Goal: Information Seeking & Learning: Learn about a topic

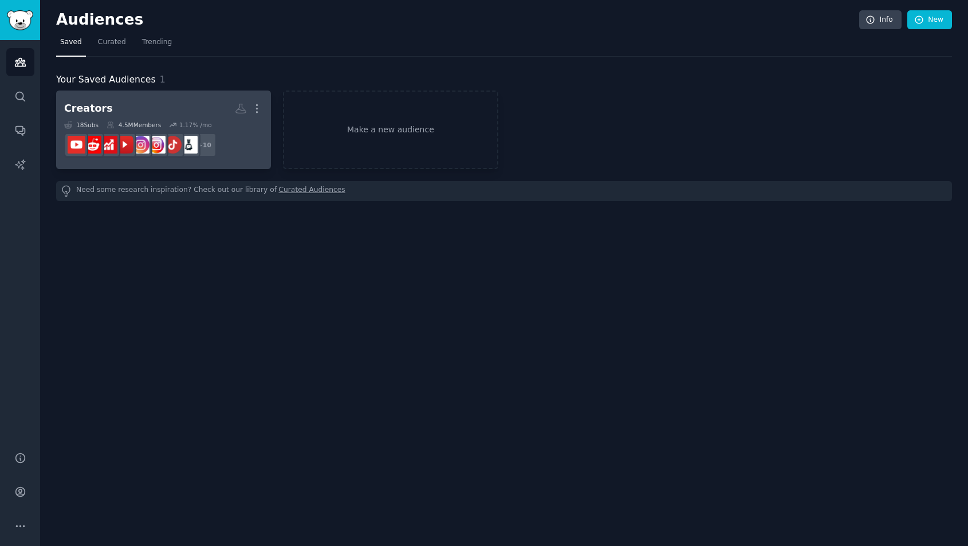
click at [155, 100] on h2 "Creators More" at bounding box center [163, 109] width 199 height 20
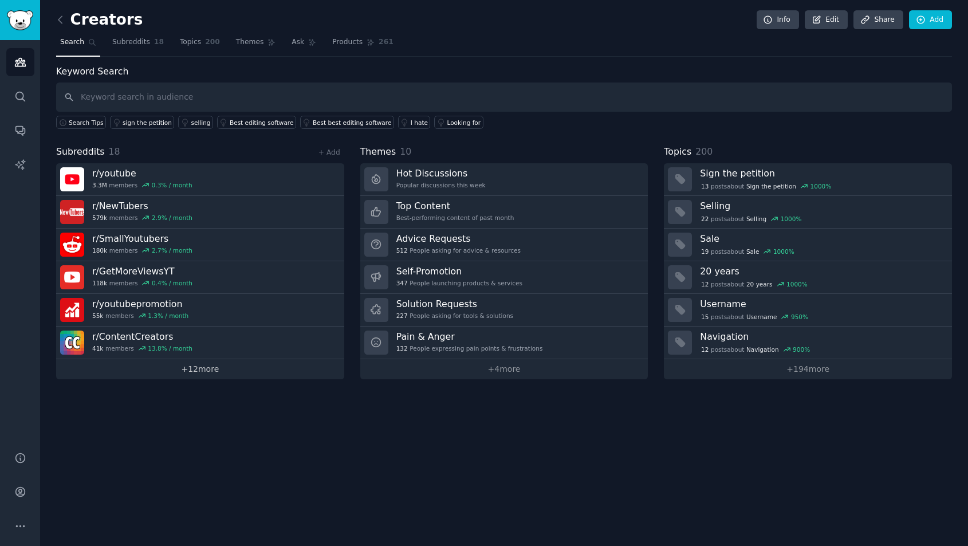
click at [199, 371] on link "+ 12 more" at bounding box center [200, 369] width 288 height 20
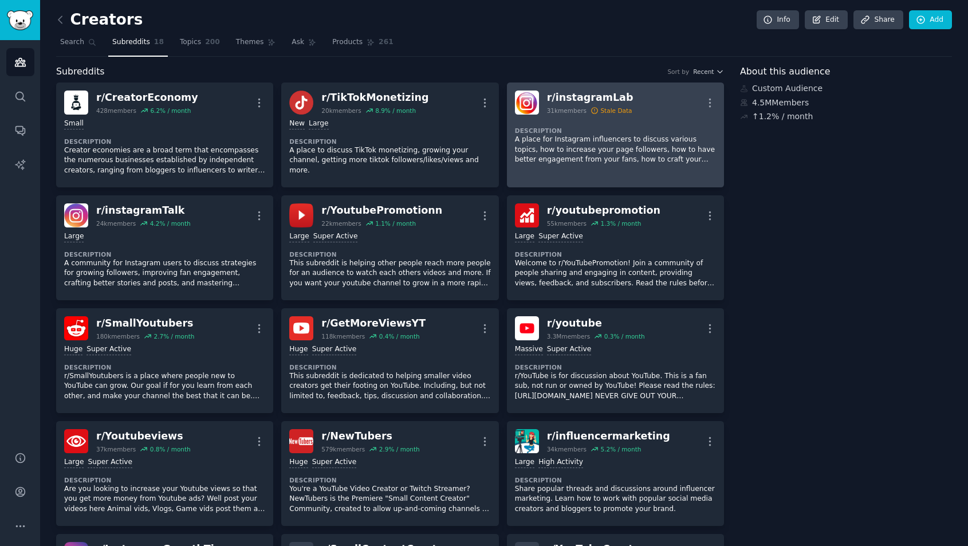
click at [611, 136] on p "A place for Instagram influencers to discuss various topics, how to increase yo…" at bounding box center [615, 150] width 201 height 30
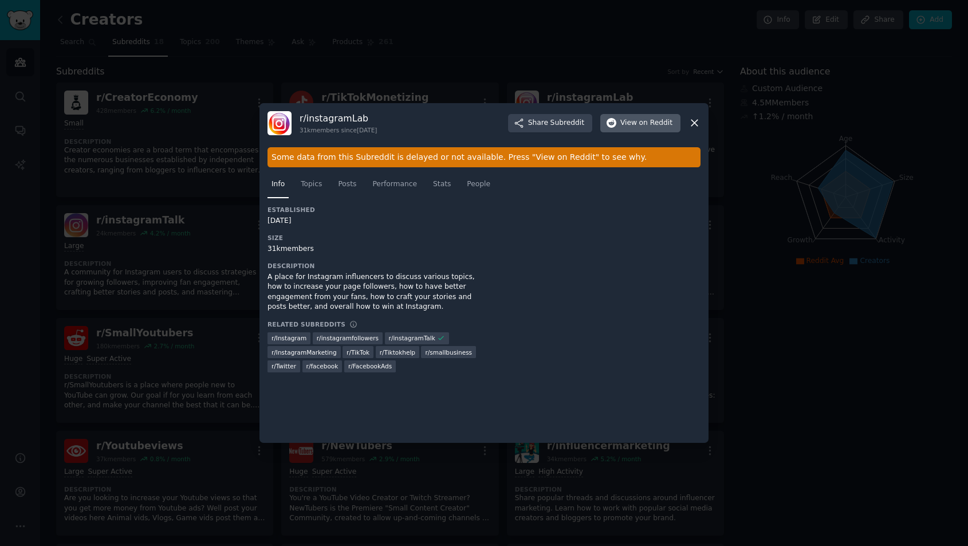
click at [626, 123] on span "View on Reddit" at bounding box center [646, 123] width 52 height 10
click at [661, 68] on div at bounding box center [484, 273] width 968 height 546
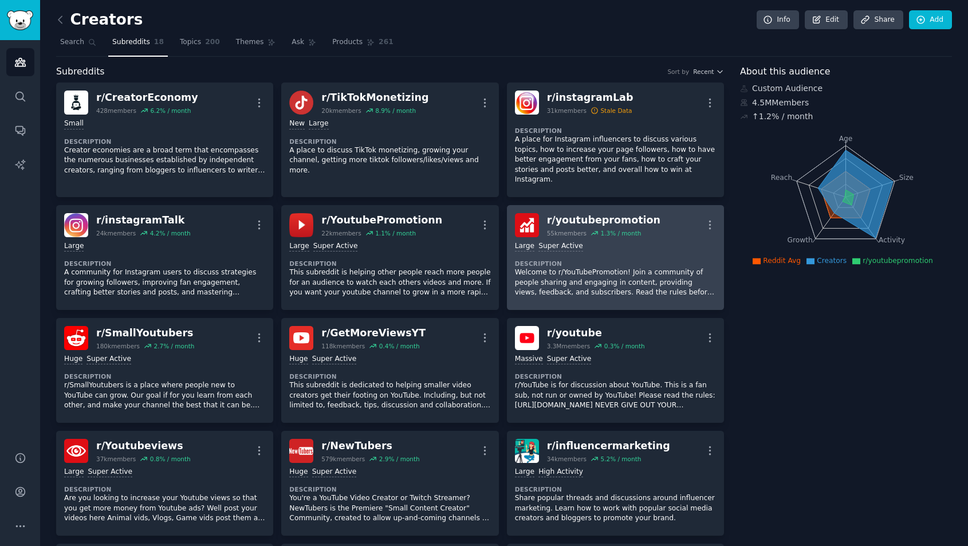
scroll to position [30, 0]
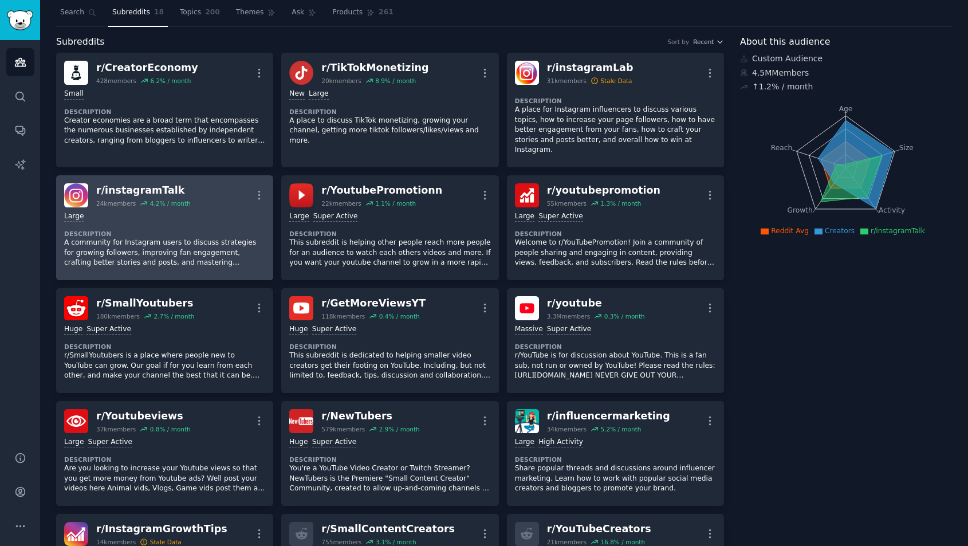
click at [229, 252] on p "A community for Instagram users to discuss strategies for growing followers, im…" at bounding box center [164, 253] width 201 height 30
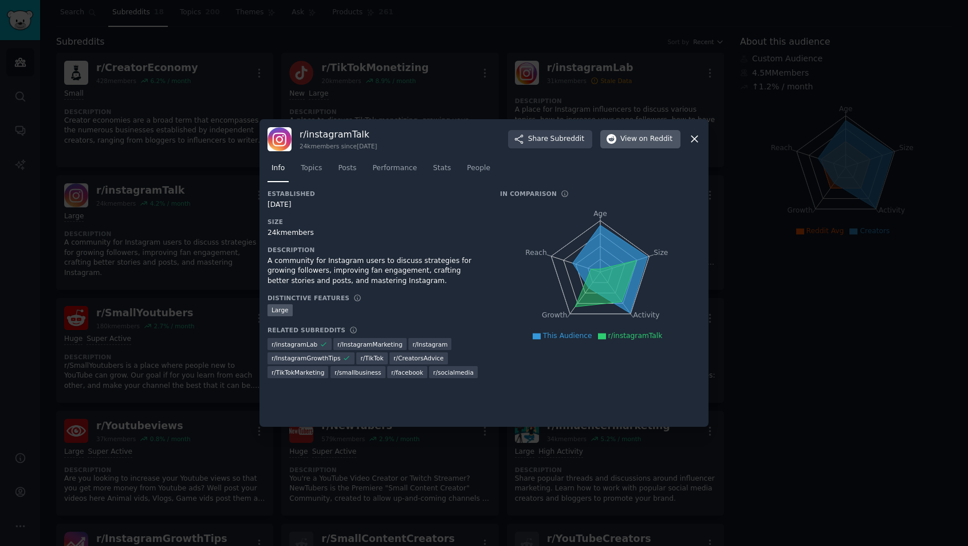
click at [654, 144] on span "on Reddit" at bounding box center [655, 139] width 33 height 10
click at [159, 226] on div at bounding box center [484, 273] width 968 height 546
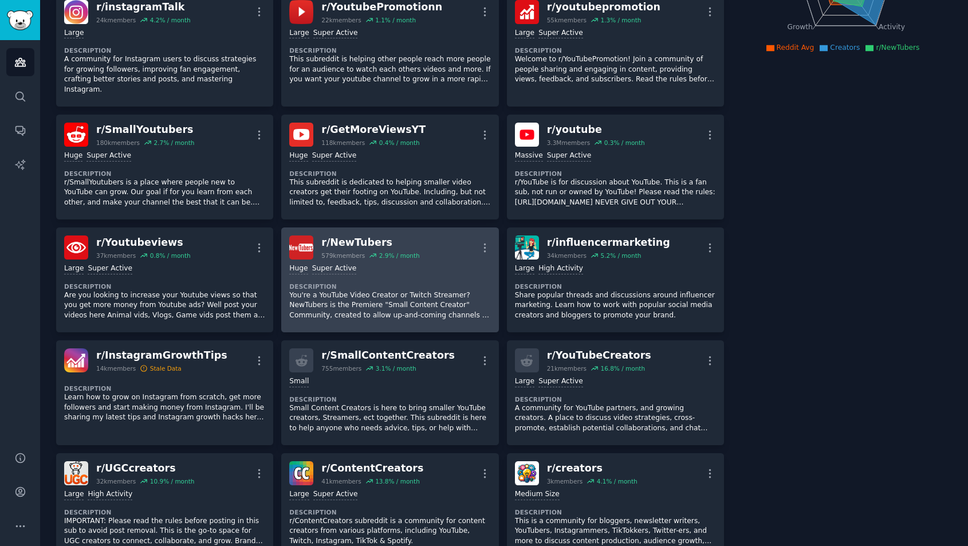
scroll to position [260, 0]
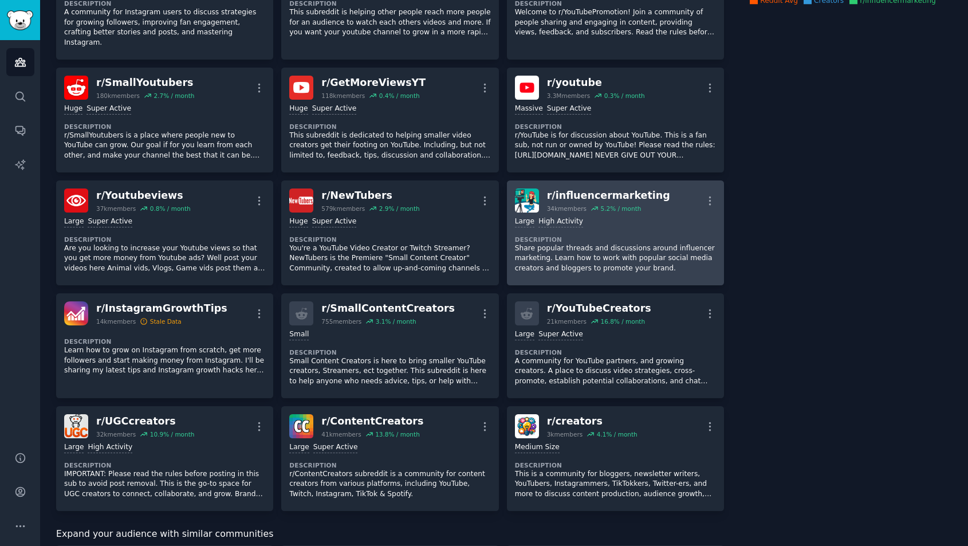
click at [581, 243] on p "Share popular threads and discussions around influencer marketing. Learn how to…" at bounding box center [615, 258] width 201 height 30
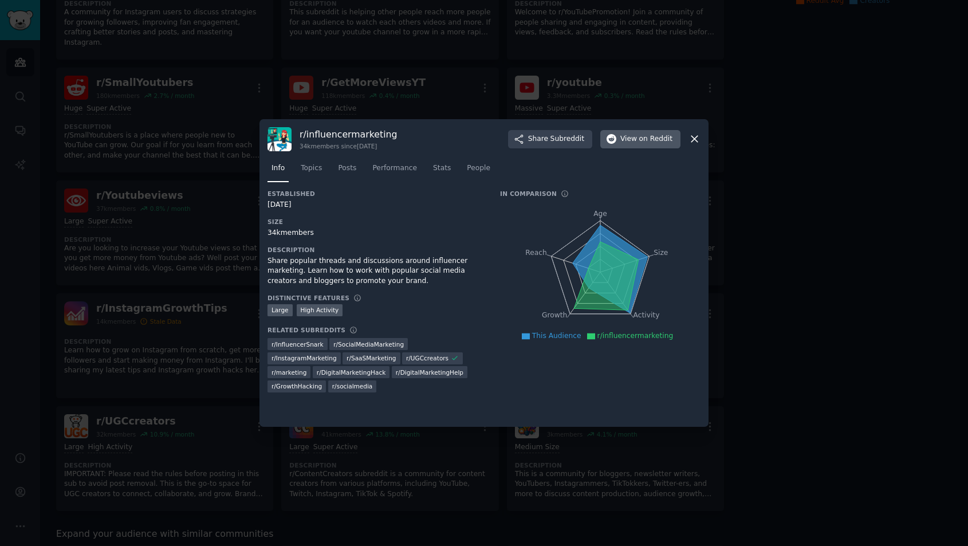
click at [636, 139] on span "View on Reddit" at bounding box center [646, 139] width 52 height 10
click at [125, 310] on div at bounding box center [484, 273] width 968 height 546
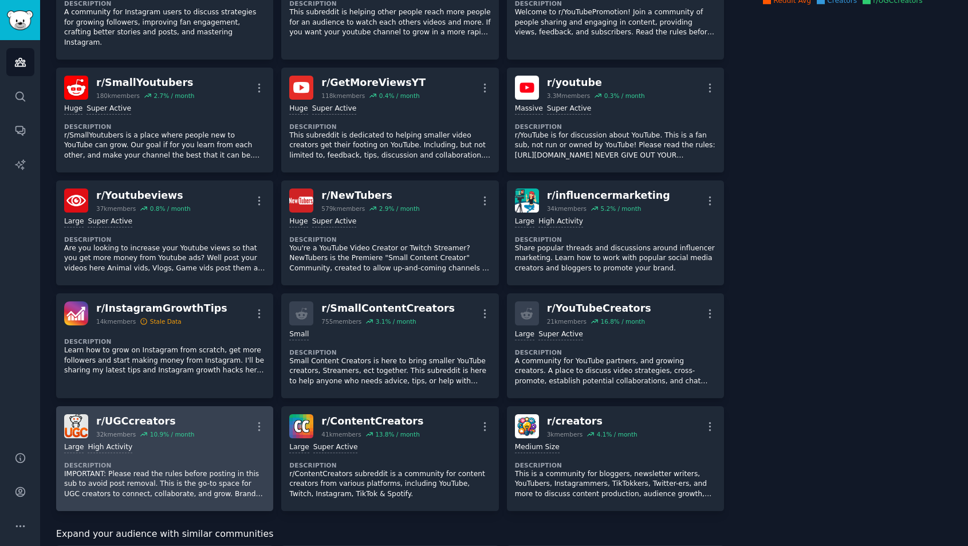
scroll to position [298, 0]
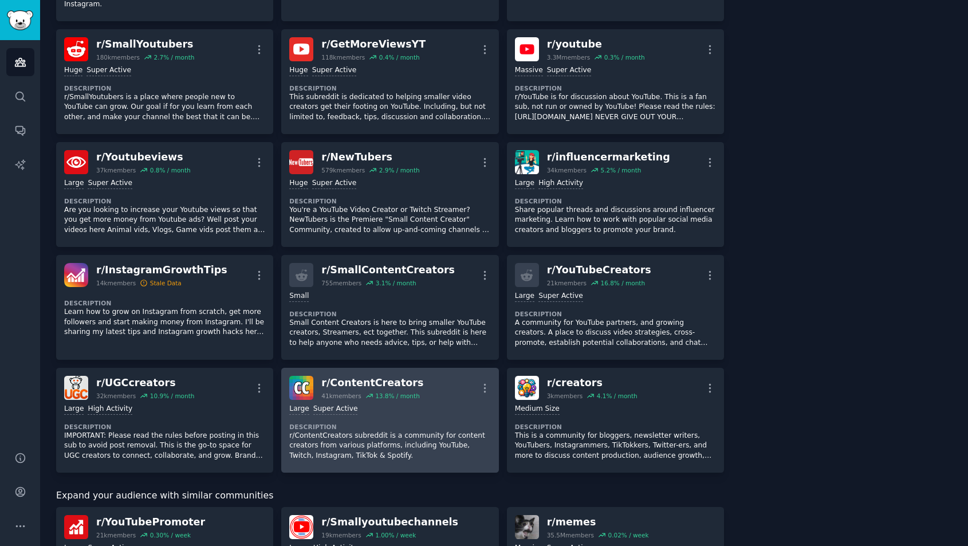
click at [375, 431] on p "r/ContentCreators subreddit is a community for content creators from various pl…" at bounding box center [389, 446] width 201 height 30
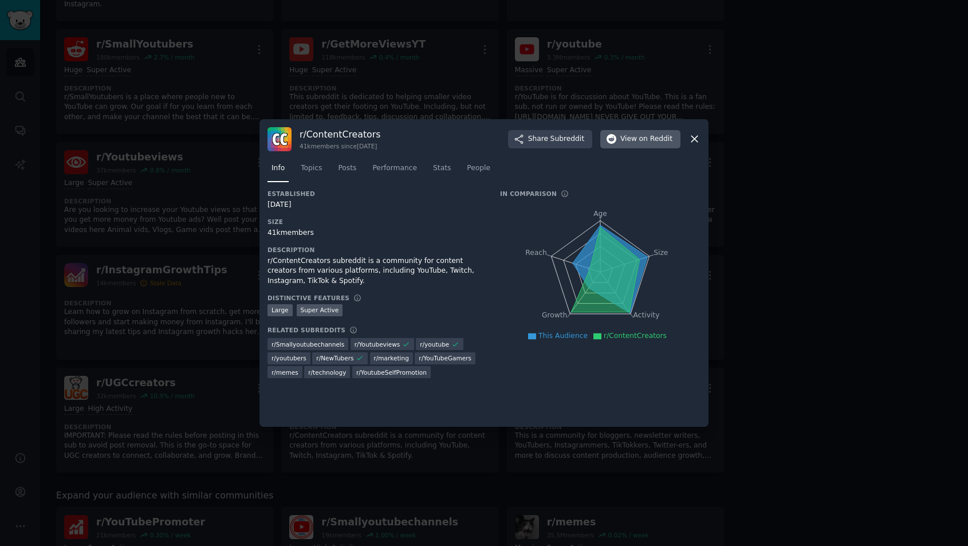
click at [632, 132] on button "View on Reddit" at bounding box center [640, 139] width 80 height 18
click at [182, 198] on div at bounding box center [484, 273] width 968 height 546
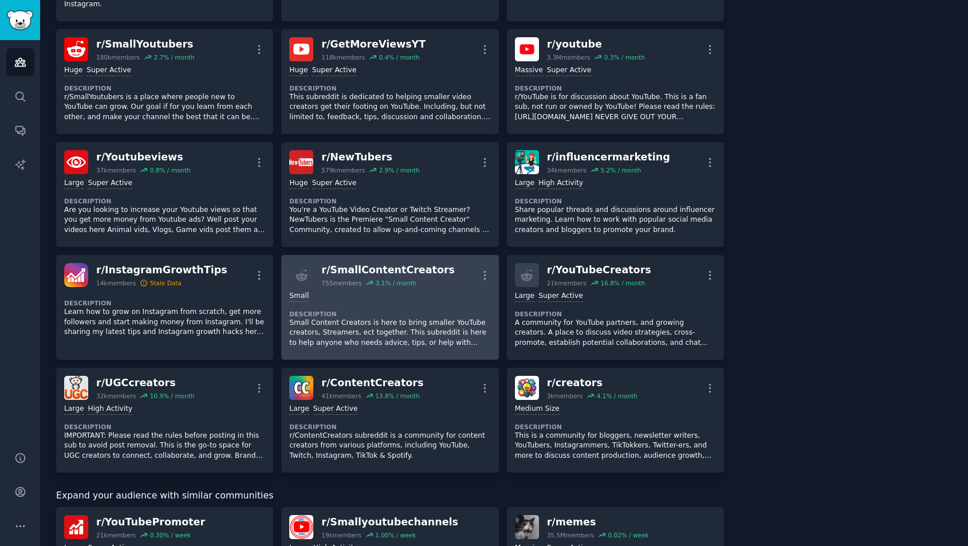
click at [380, 287] on div "Small Description Small Content Creators is here to bring smaller YouTube creat…" at bounding box center [389, 319] width 201 height 65
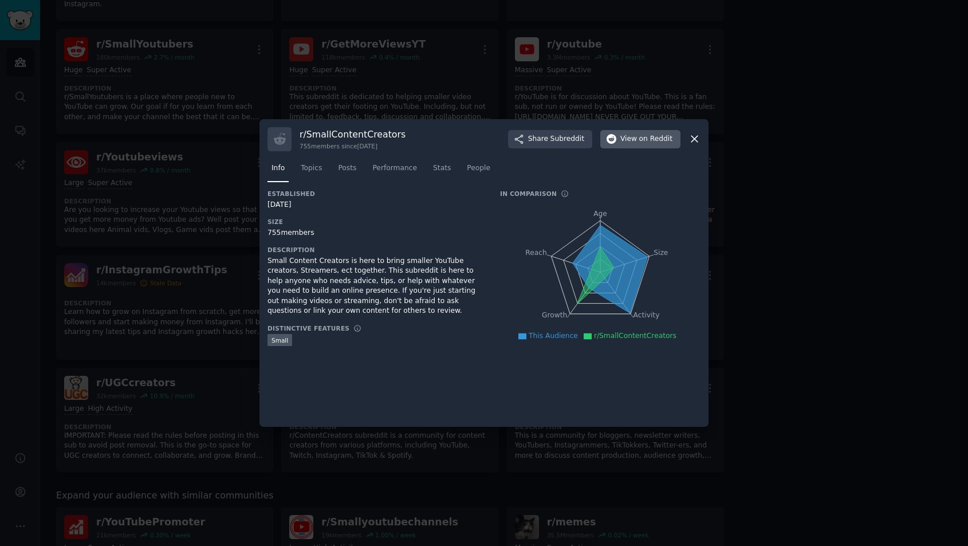
click at [652, 135] on span "on Reddit" at bounding box center [655, 139] width 33 height 10
click at [696, 136] on icon at bounding box center [695, 139] width 12 height 12
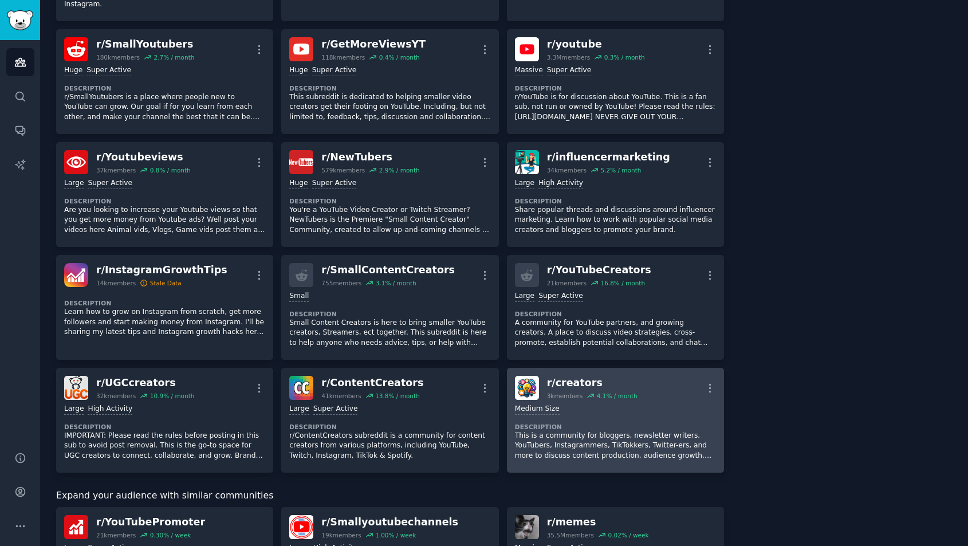
click at [681, 431] on p "This is a community for bloggers, newsletter writers, YouTubers, Instagrammers,…" at bounding box center [615, 446] width 201 height 30
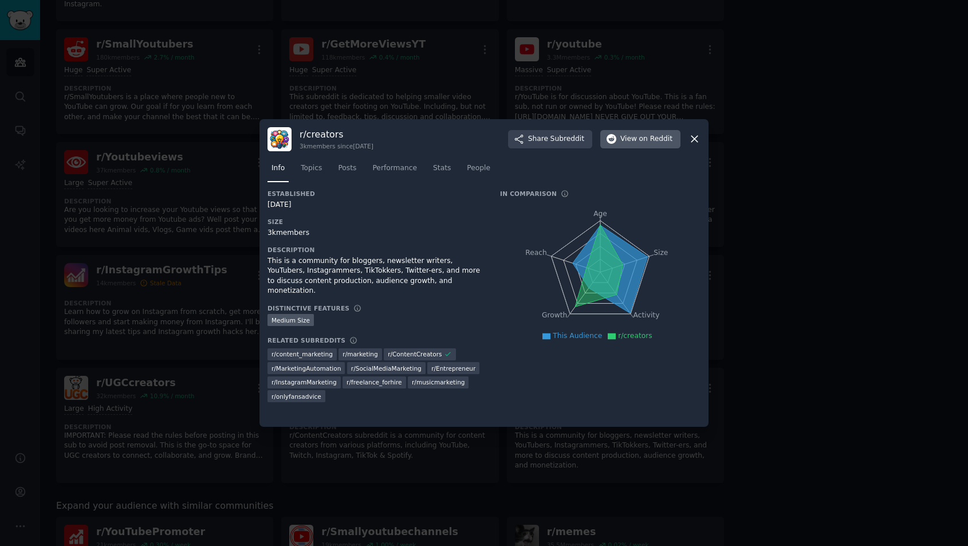
click at [658, 140] on span "on Reddit" at bounding box center [655, 139] width 33 height 10
click at [698, 144] on icon at bounding box center [695, 139] width 12 height 12
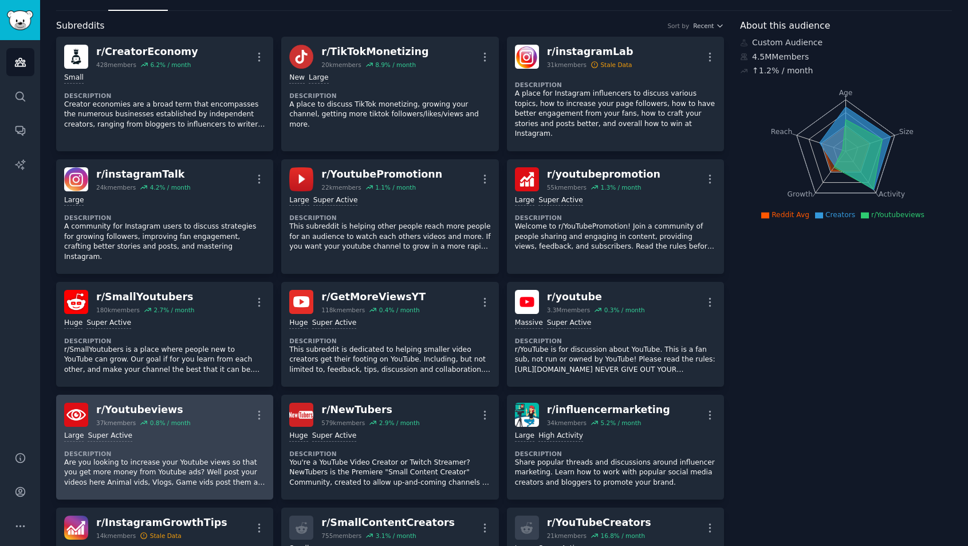
scroll to position [58, 0]
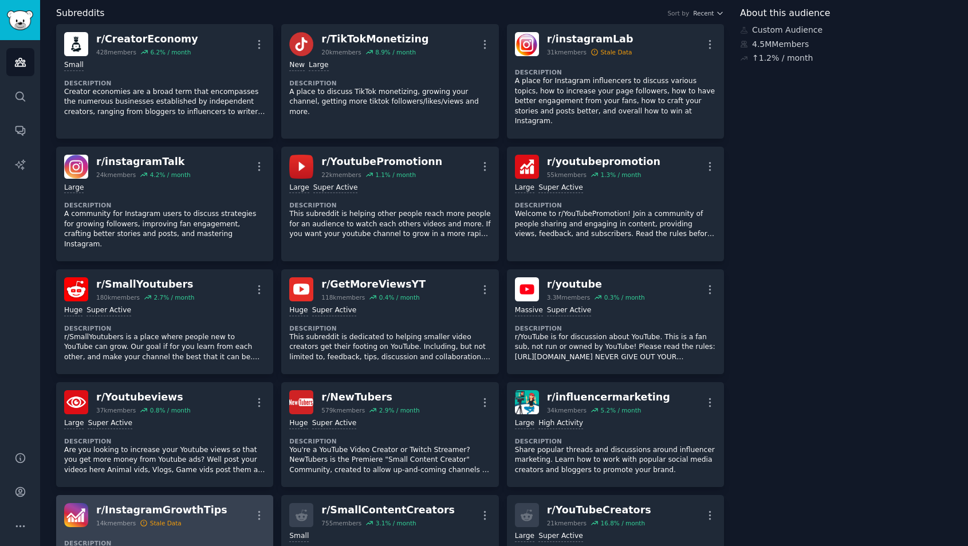
click at [174, 503] on div "r/ InstagramGrowthTips" at bounding box center [161, 510] width 131 height 14
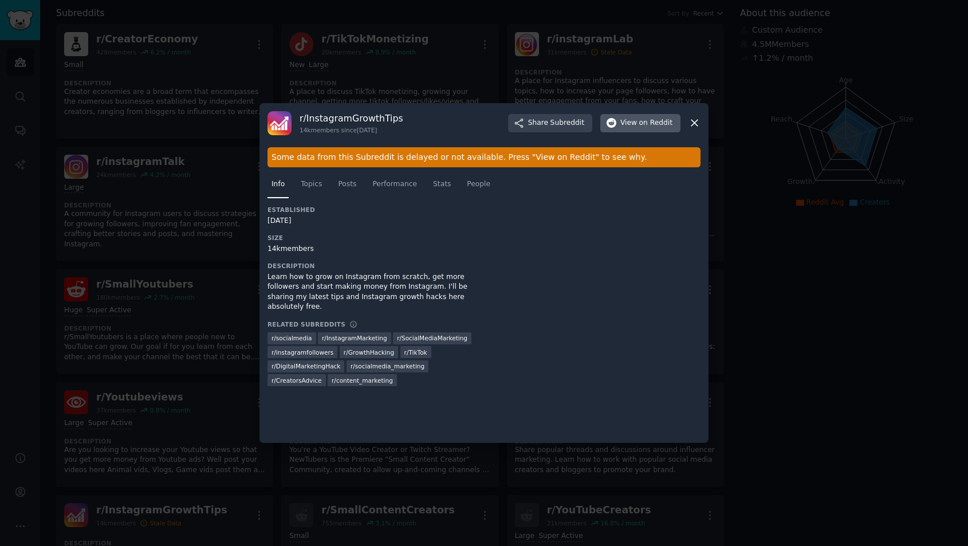
click at [648, 116] on button "View on Reddit" at bounding box center [640, 123] width 80 height 18
click at [694, 123] on icon at bounding box center [695, 123] width 12 height 12
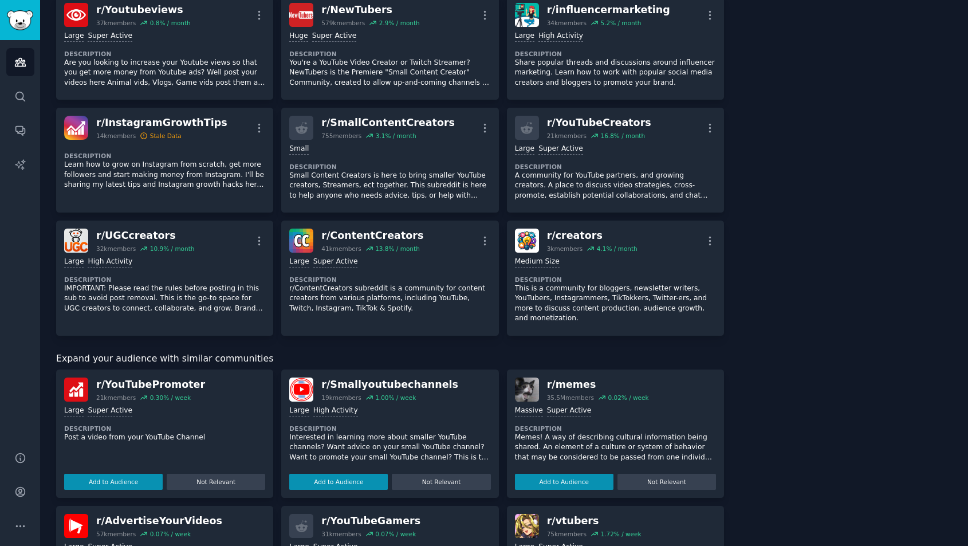
scroll to position [568, 0]
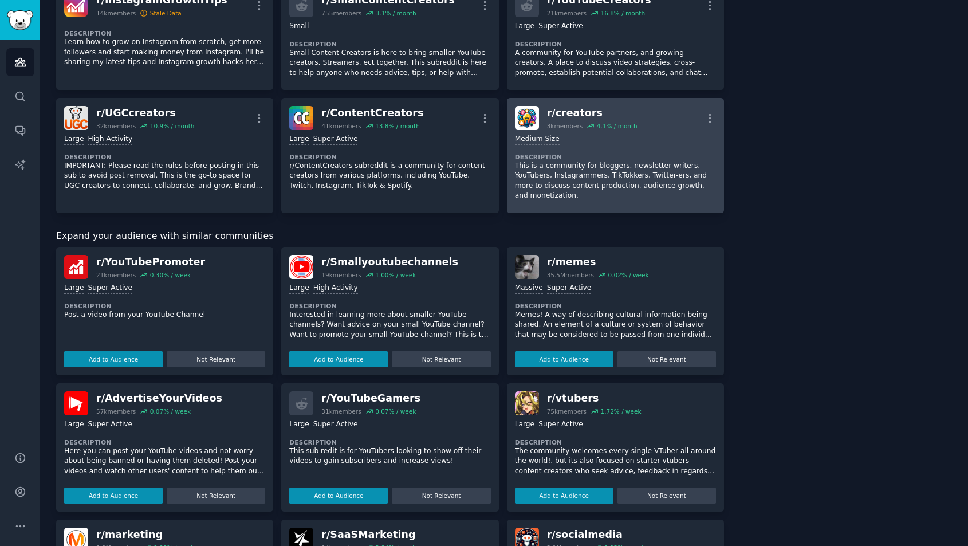
click at [651, 161] on p "This is a community for bloggers, newsletter writers, YouTubers, Instagrammers,…" at bounding box center [615, 181] width 201 height 40
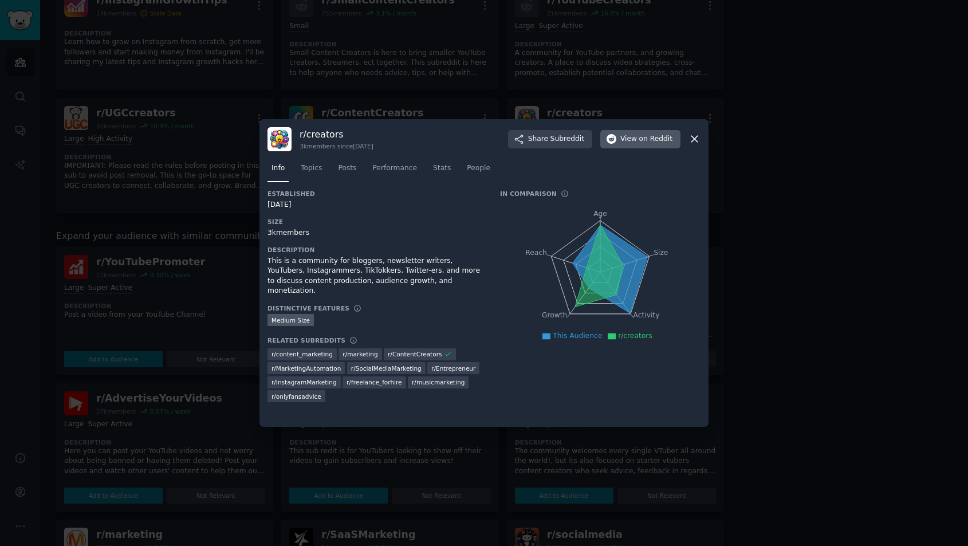
click at [638, 136] on span "View on Reddit" at bounding box center [646, 139] width 52 height 10
click at [319, 100] on div at bounding box center [484, 273] width 968 height 546
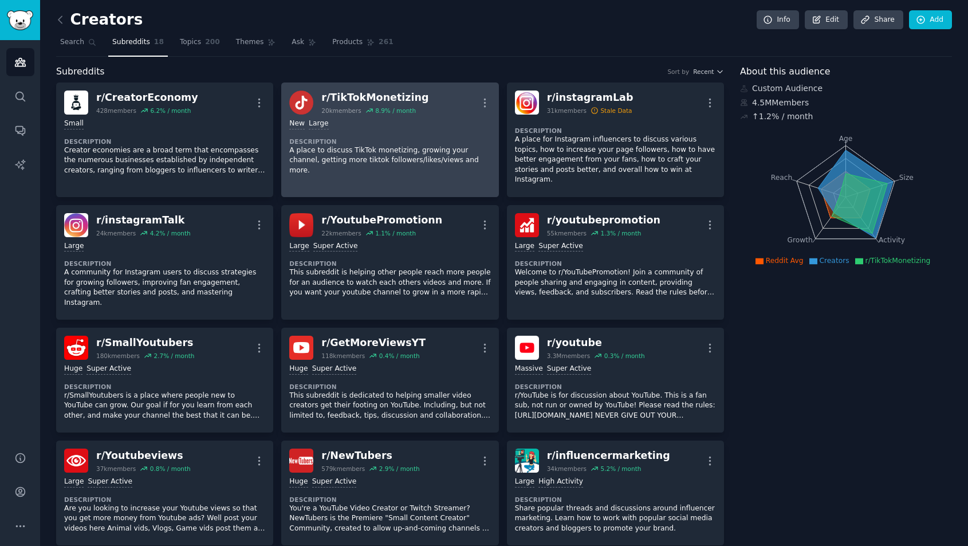
click at [352, 144] on dt "Description" at bounding box center [389, 141] width 201 height 8
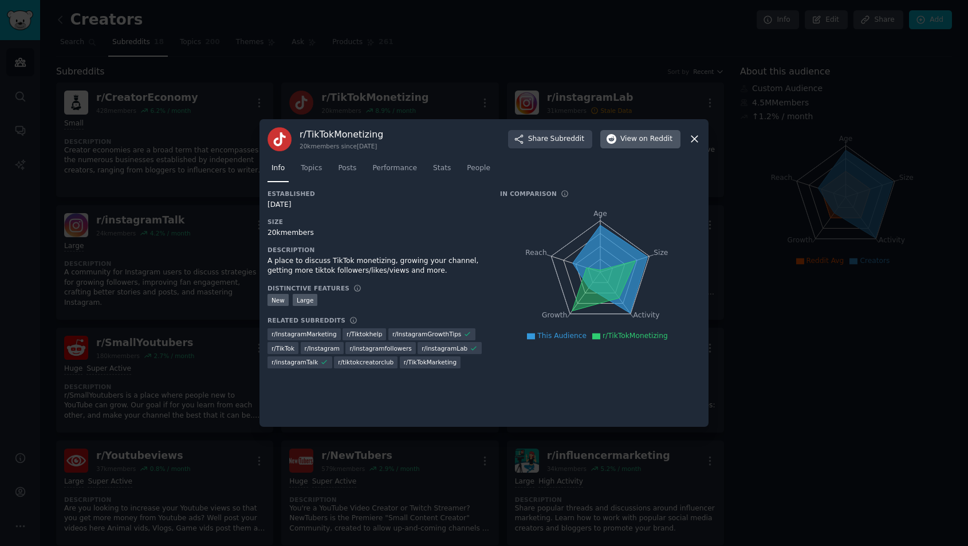
click at [636, 137] on span "View on Reddit" at bounding box center [646, 139] width 52 height 10
